Goal: Information Seeking & Learning: Find specific fact

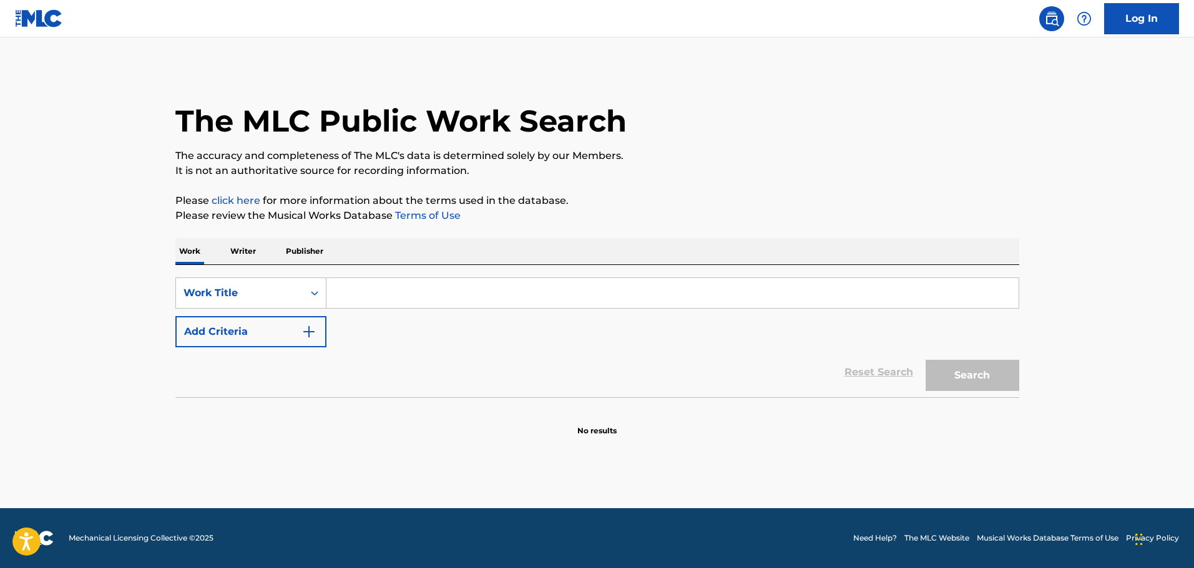
click at [511, 289] on input "Search Form" at bounding box center [672, 293] width 692 height 30
click at [397, 294] on input "o baile todo" at bounding box center [672, 293] width 692 height 30
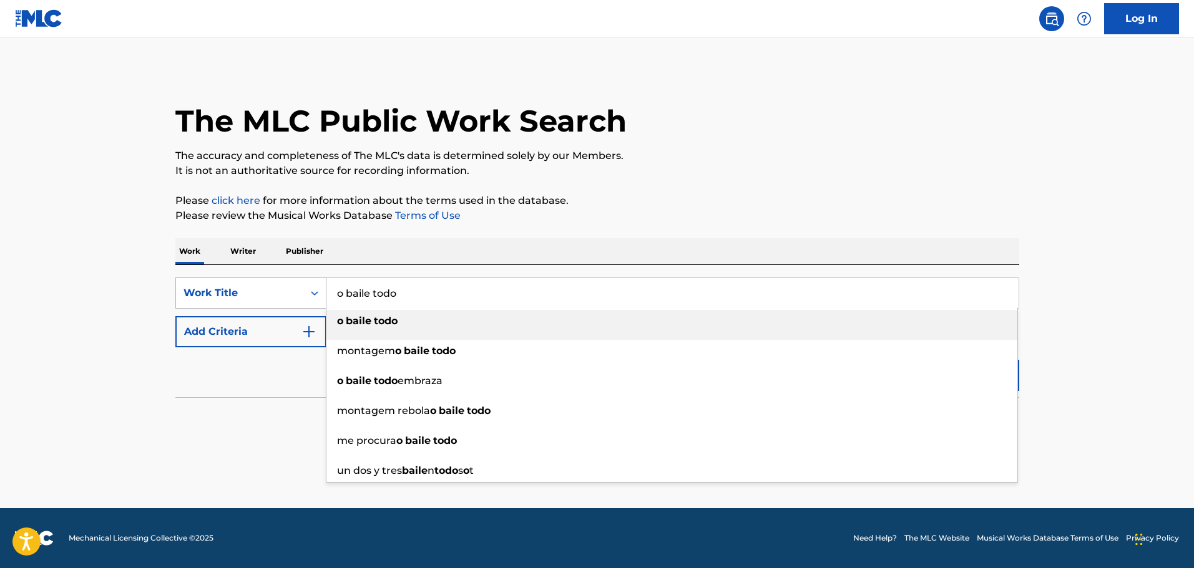
drag, startPoint x: 346, startPoint y: 295, endPoint x: 323, endPoint y: 295, distance: 23.1
click at [323, 295] on div "SearchWithCriteriae39f980e-3417-417c-b81a-19e68625967b Work Title o baile todo …" at bounding box center [597, 293] width 844 height 31
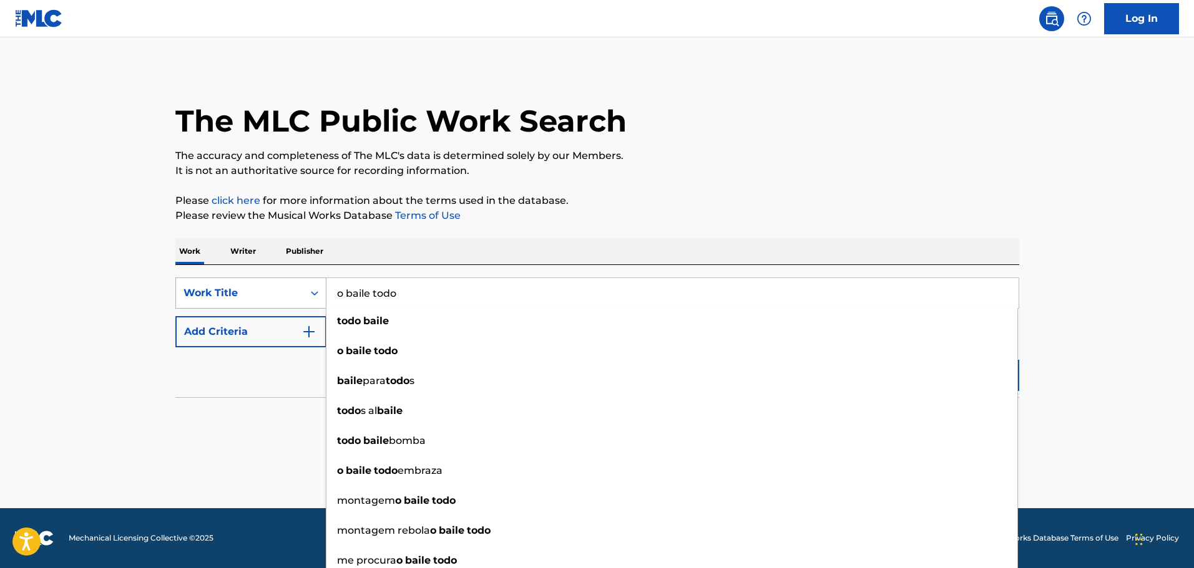
drag, startPoint x: 344, startPoint y: 293, endPoint x: 321, endPoint y: 296, distance: 23.8
click at [321, 296] on div "SearchWithCriteriae39f980e-3417-417c-b81a-19e68625967b Work Title o baile todo …" at bounding box center [597, 293] width 844 height 31
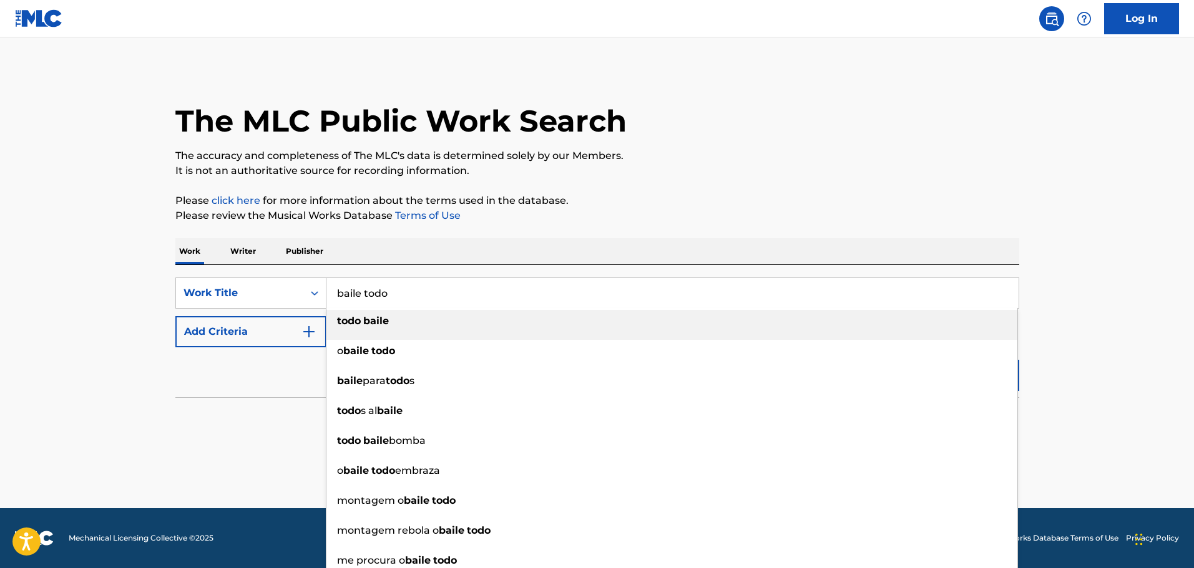
type input "baile todo"
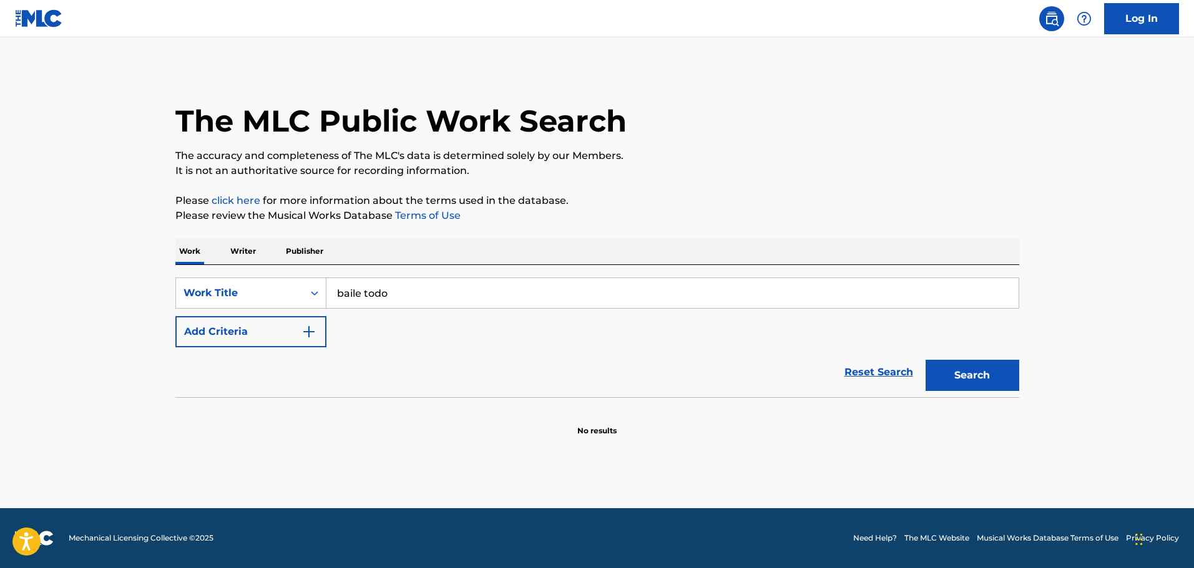
click at [606, 223] on p "Please review the Musical Works Database Terms of Use" at bounding box center [597, 215] width 844 height 15
click at [963, 376] on button "Search" at bounding box center [972, 375] width 94 height 31
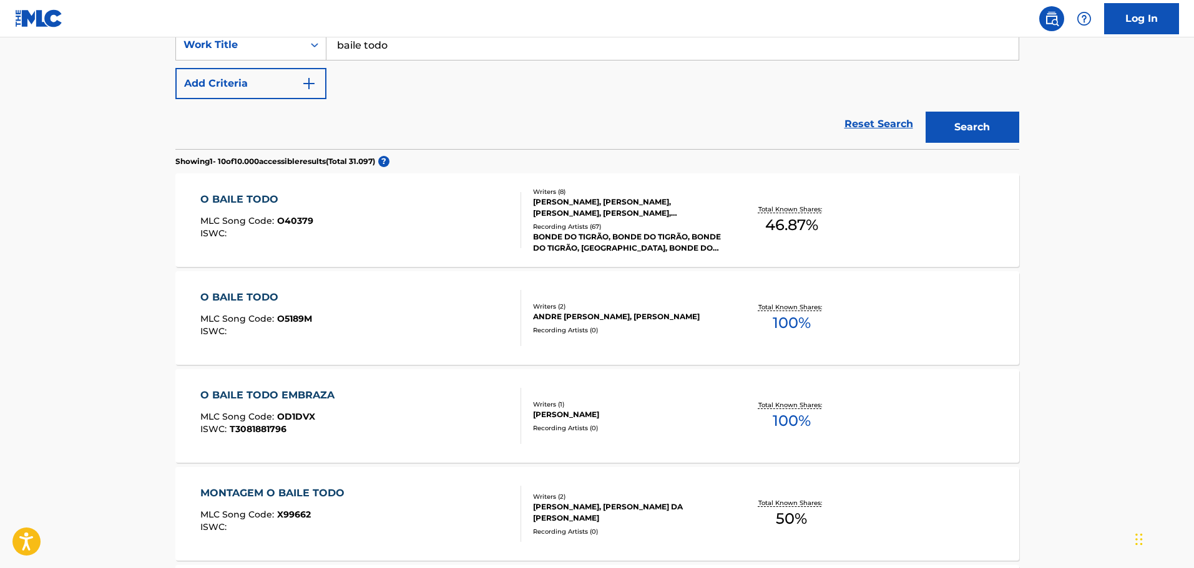
scroll to position [250, 0]
click at [588, 230] on div "BONDE DO TIGRÃO, BONDE DO TIGRÃO, BONDE DO TIGRÃO, [GEOGRAPHIC_DATA], BONDE DO …" at bounding box center [627, 241] width 188 height 22
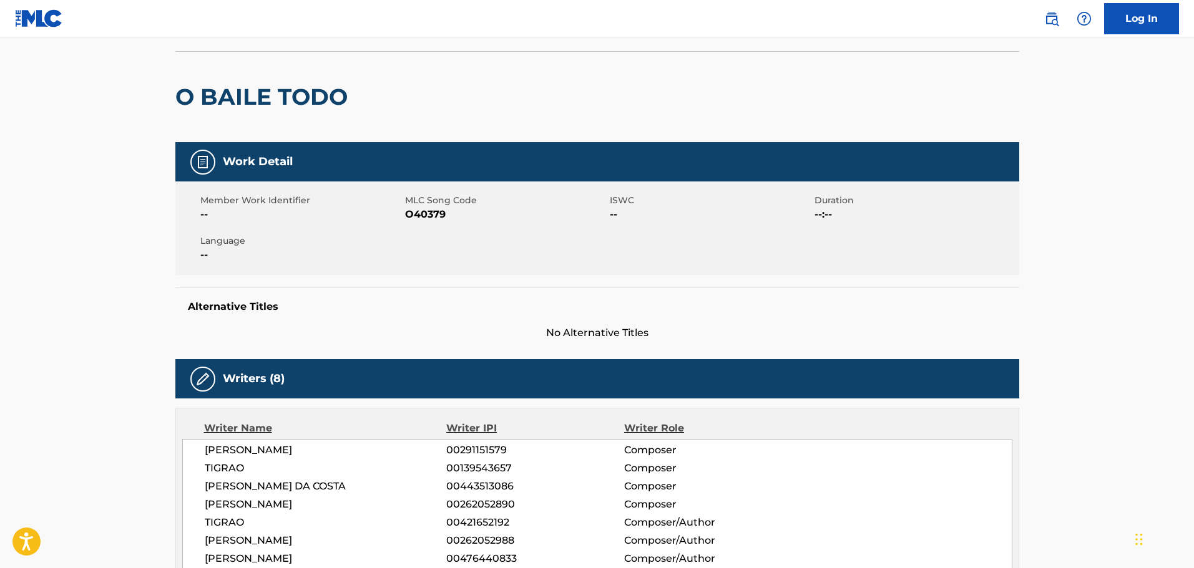
scroll to position [46, 0]
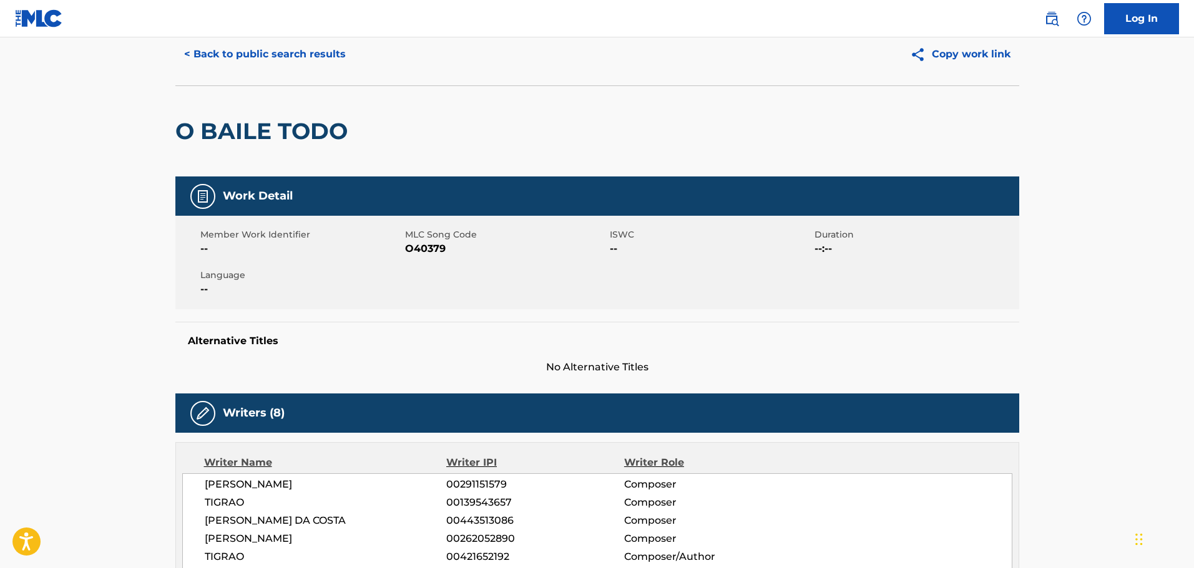
scroll to position [250, 0]
